Goal: Use online tool/utility: Utilize a website feature to perform a specific function

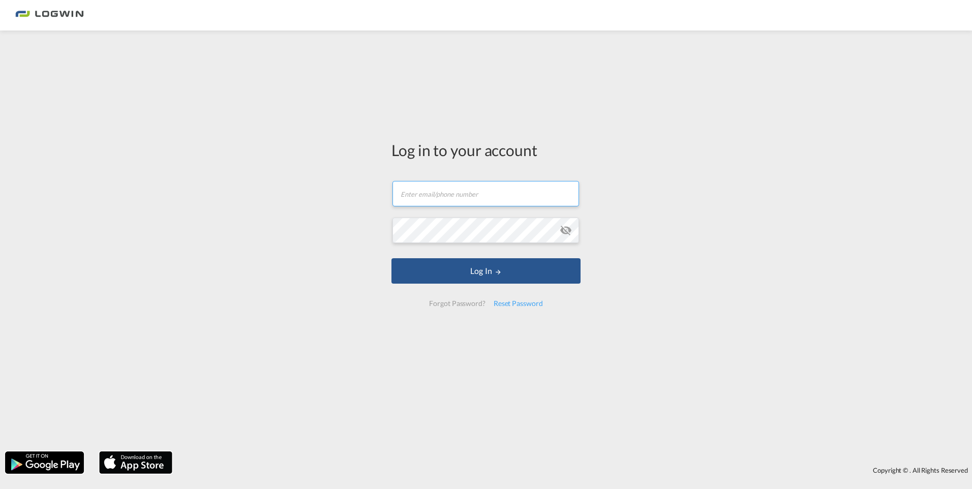
type input "[PERSON_NAME][EMAIL_ADDRESS][PERSON_NAME][DOMAIN_NAME]"
click at [498, 285] on form "[PERSON_NAME][EMAIL_ADDRESS][PERSON_NAME][DOMAIN_NAME] Password field is requir…" at bounding box center [485, 244] width 189 height 146
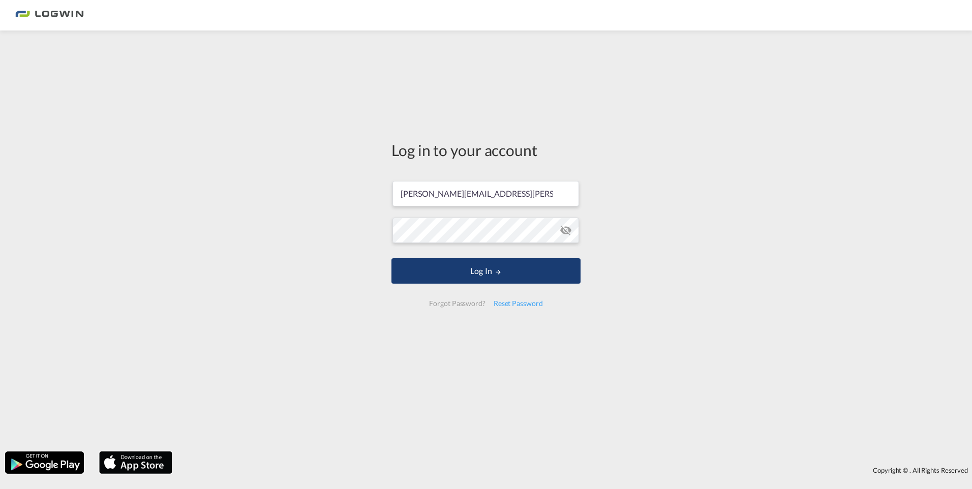
click at [496, 271] on md-icon "LOGIN" at bounding box center [498, 271] width 7 height 7
